Goal: Find specific page/section: Find specific page/section

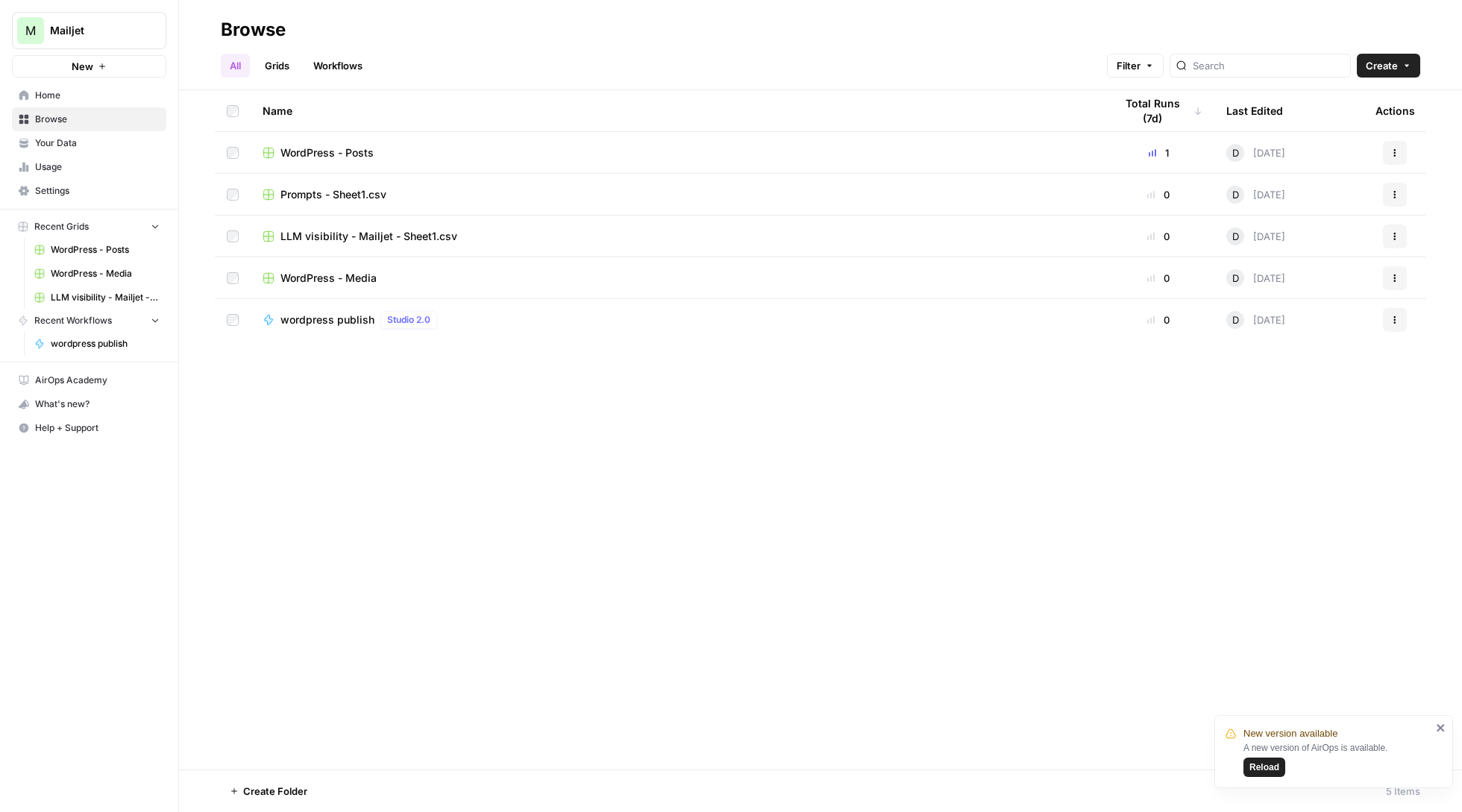
click at [120, 34] on span "Mailjet" at bounding box center [94, 31] width 90 height 15
click at [128, 126] on button "Sinch" at bounding box center [135, 135] width 239 height 24
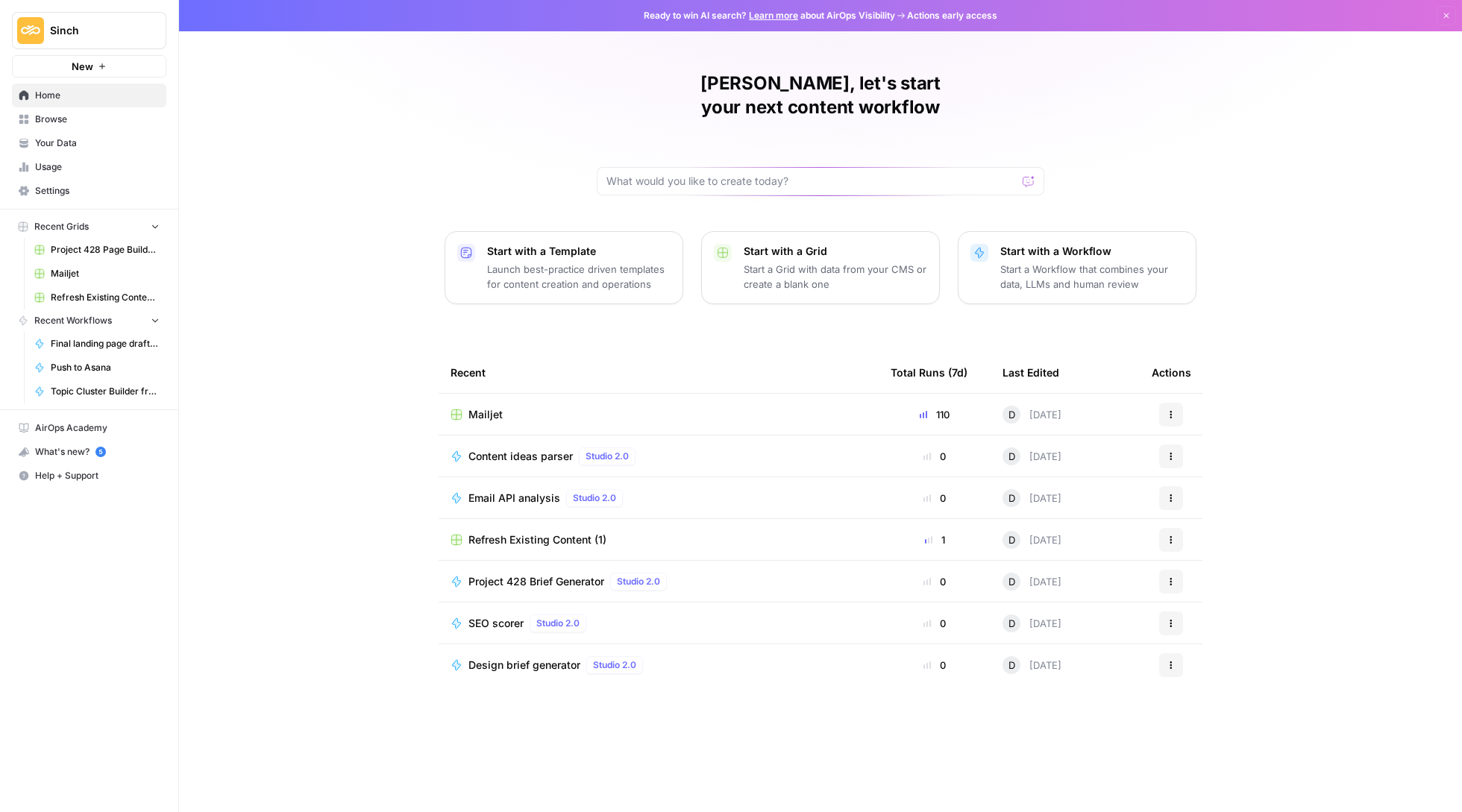
click at [498, 407] on span "Mailjet" at bounding box center [486, 415] width 35 height 15
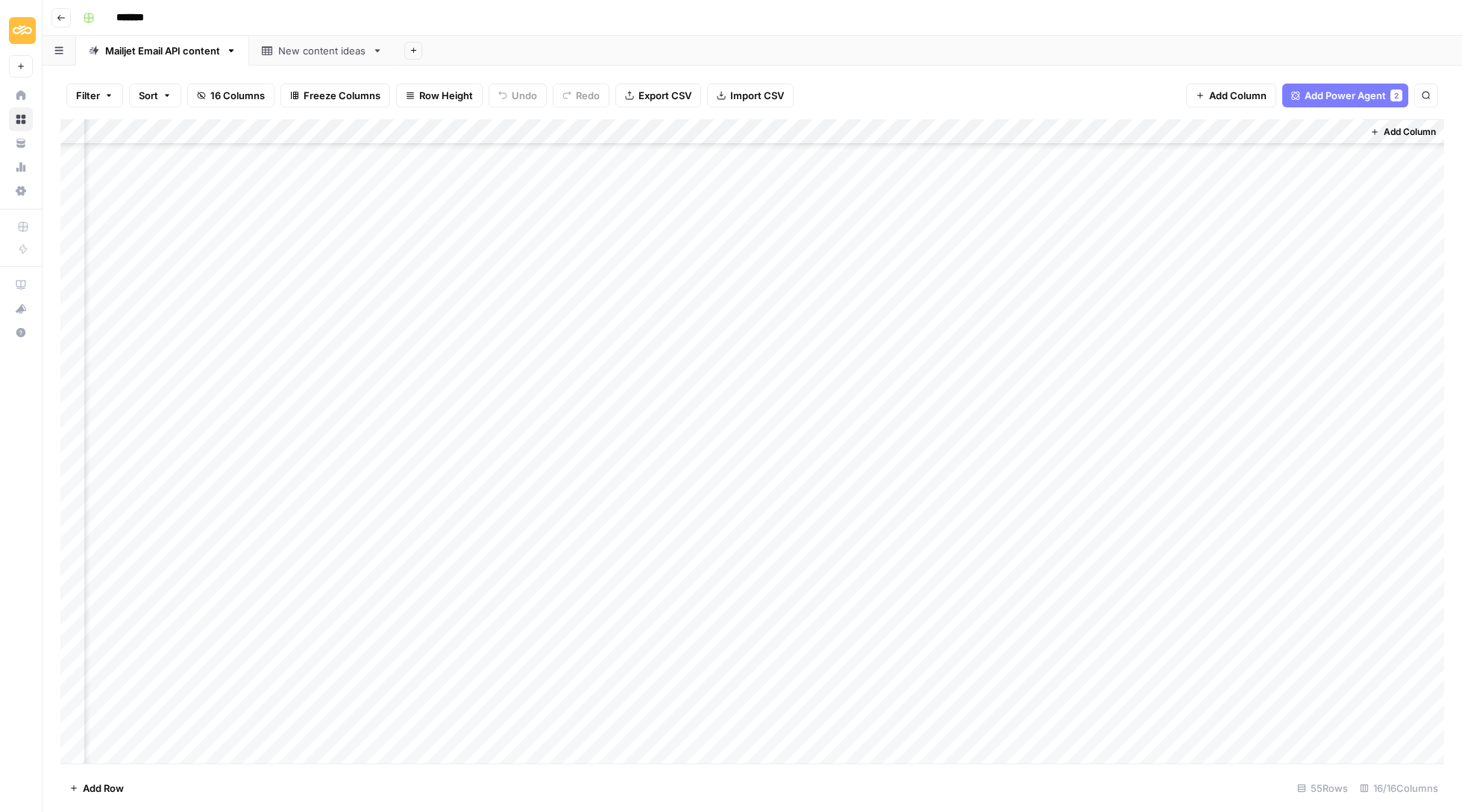
scroll to position [796, 1200]
click at [1293, 526] on div "Add Column" at bounding box center [752, 442] width 1383 height 647
click at [1277, 519] on div "Add Column" at bounding box center [752, 442] width 1383 height 647
click at [1250, 520] on div "Add Column" at bounding box center [752, 442] width 1383 height 647
click at [1279, 601] on button "Delete" at bounding box center [1270, 609] width 42 height 18
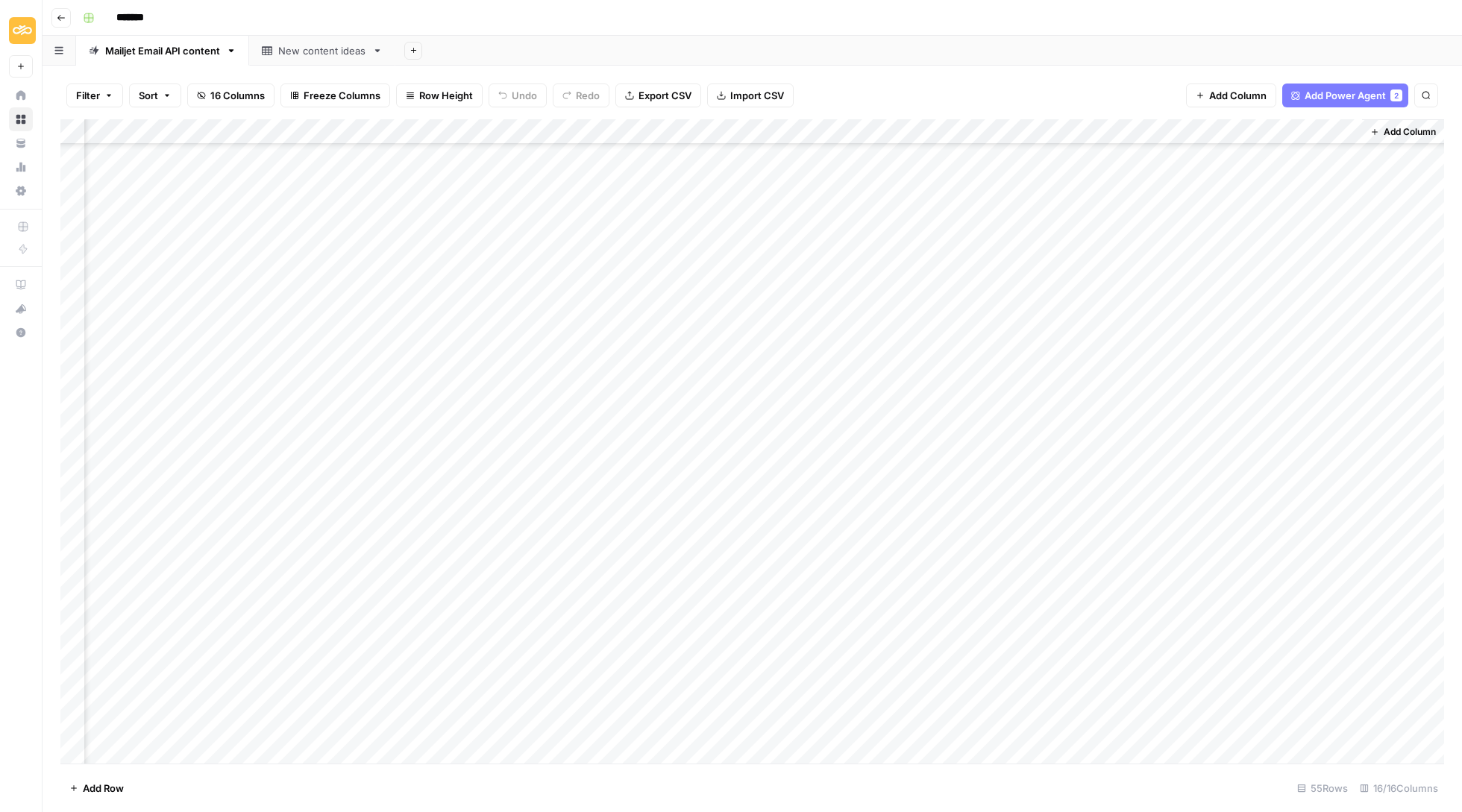
click at [1126, 75] on div "Filter Sort 16 Columns Freeze Columns Row Height Undo Redo Export CSV Import CS…" at bounding box center [752, 96] width 1383 height 48
